Goal: Task Accomplishment & Management: Manage account settings

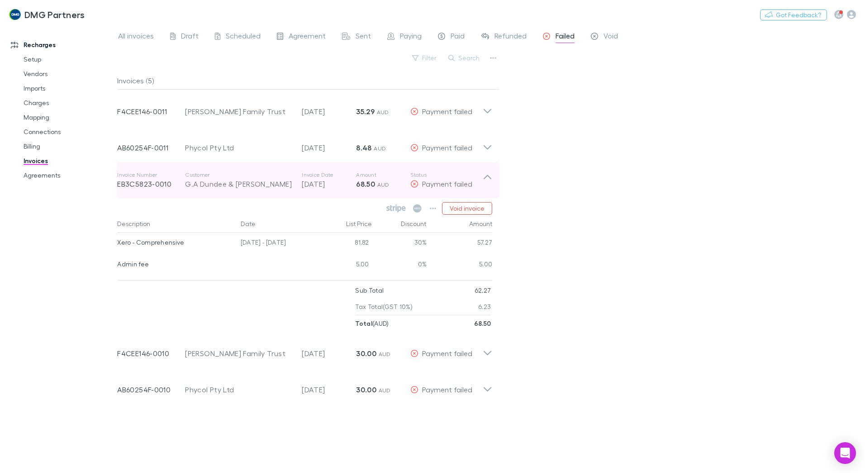
click at [492, 178] on div "Invoice Number EB3C5823-0010 Customer G.A Dundee & [PERSON_NAME] Invoice Date […" at bounding box center [305, 180] width 390 height 36
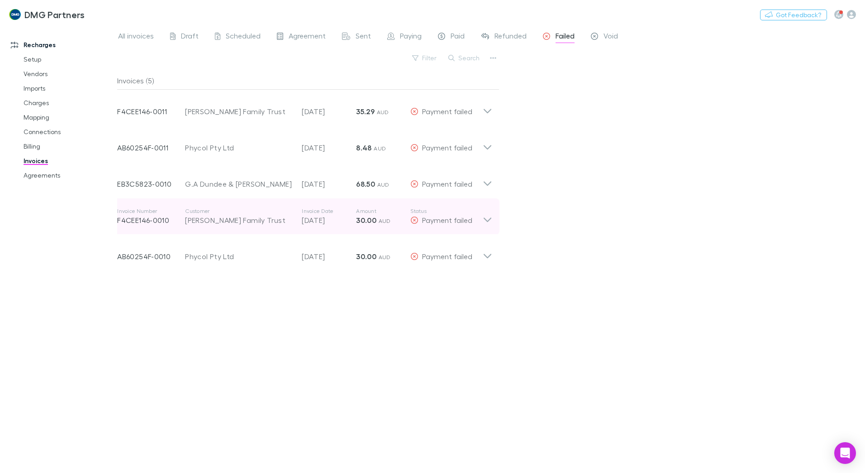
click at [488, 219] on icon at bounding box center [488, 216] width 10 height 18
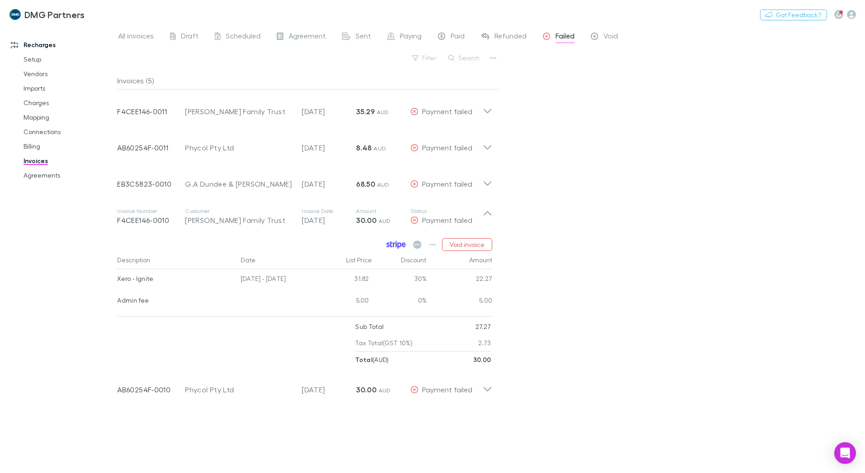
click at [396, 245] on icon at bounding box center [396, 244] width 19 height 8
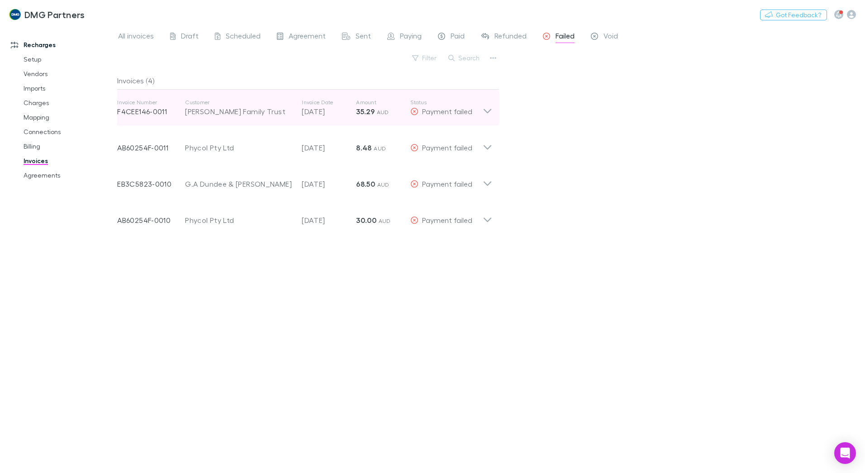
click at [488, 111] on icon at bounding box center [488, 108] width 10 height 18
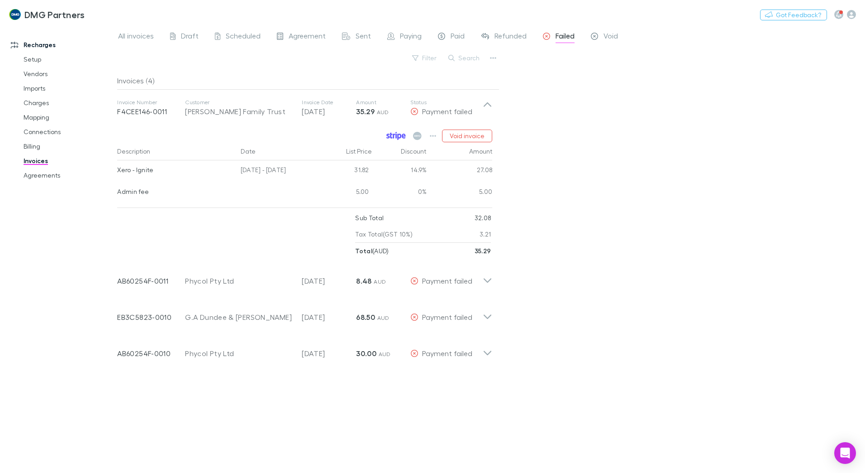
click at [393, 135] on icon at bounding box center [396, 136] width 19 height 8
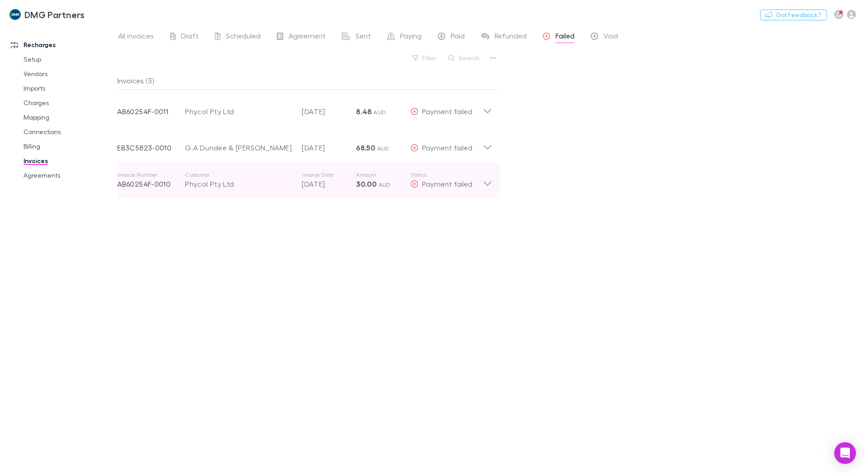
click at [488, 183] on icon at bounding box center [488, 180] width 10 height 18
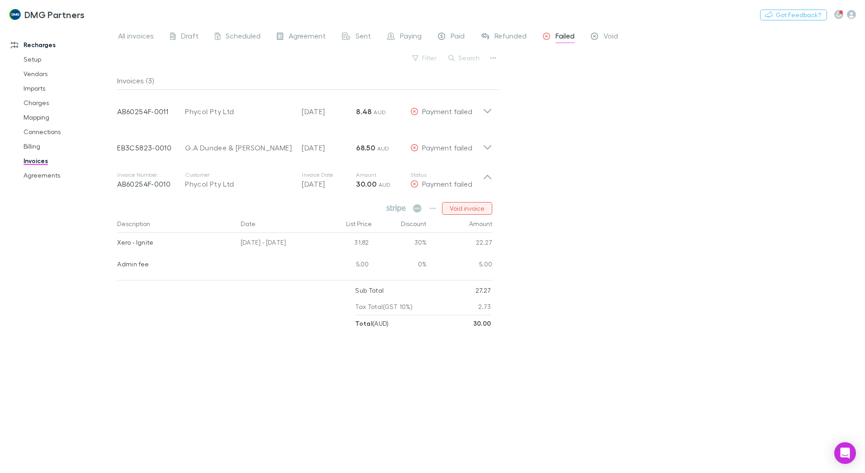
click at [467, 207] on button "Void invoice" at bounding box center [467, 208] width 50 height 13
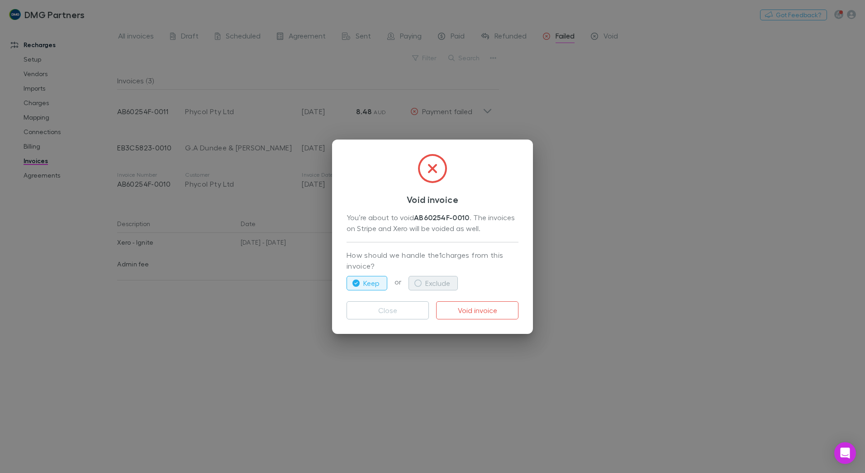
click at [418, 282] on icon "button" at bounding box center [418, 282] width 7 height 7
click at [477, 314] on button "Void invoice" at bounding box center [477, 310] width 82 height 18
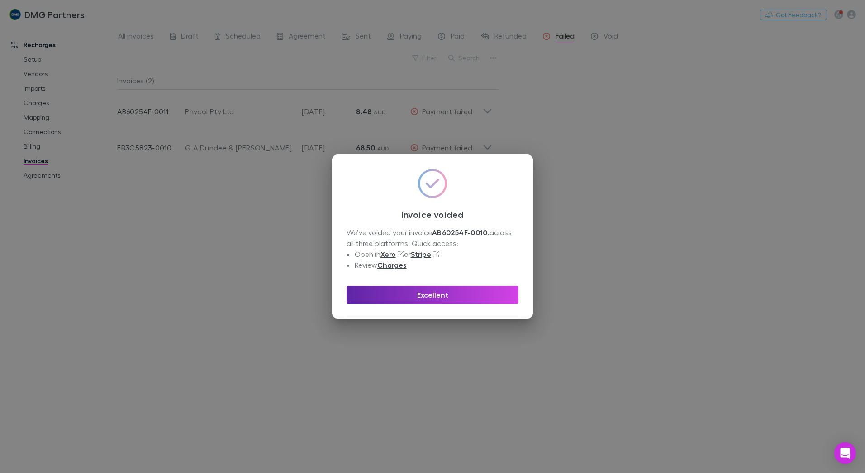
click at [486, 110] on div "Invoice voided We’ve voided your invoice AB60254F-0010 . across all three platf…" at bounding box center [432, 236] width 865 height 473
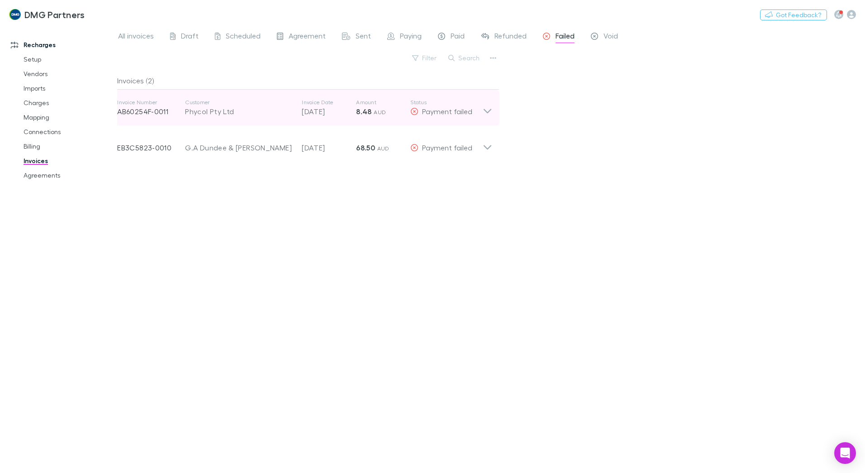
click at [486, 110] on icon at bounding box center [488, 108] width 10 height 18
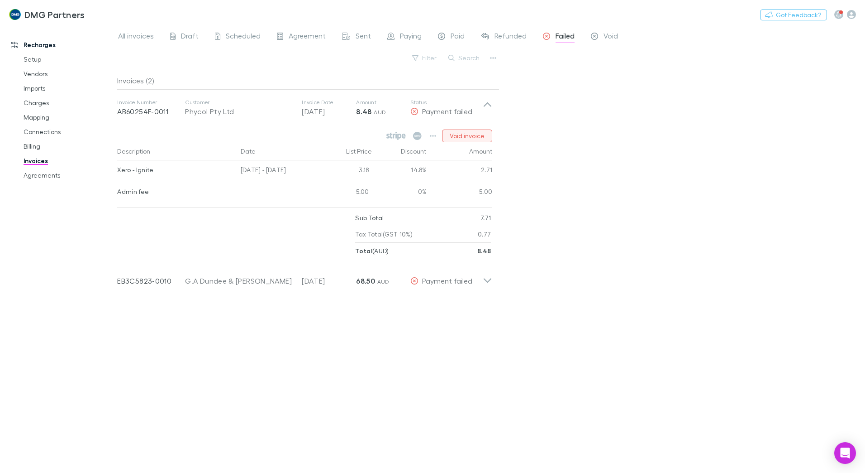
click at [460, 136] on button "Void invoice" at bounding box center [467, 135] width 50 height 13
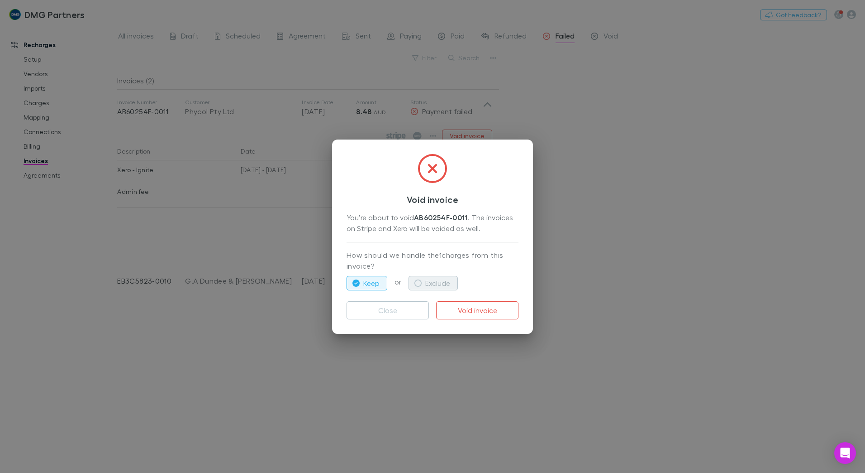
click at [413, 283] on button "Exclude" at bounding box center [433, 283] width 49 height 14
click at [467, 313] on button "Void invoice" at bounding box center [477, 310] width 82 height 18
click at [611, 122] on div "Void invoice You’re about to void AB60254F-0011 . The invoices on Stripe and Xe…" at bounding box center [432, 236] width 865 height 473
